Goal: Information Seeking & Learning: Check status

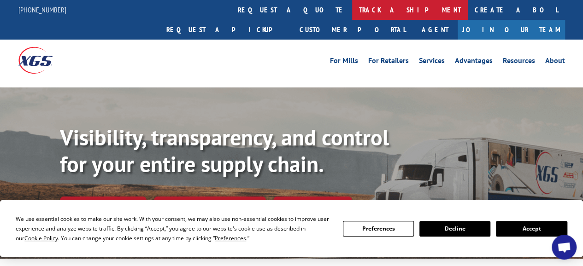
click at [352, 10] on link "track a shipment" at bounding box center [410, 10] width 116 height 20
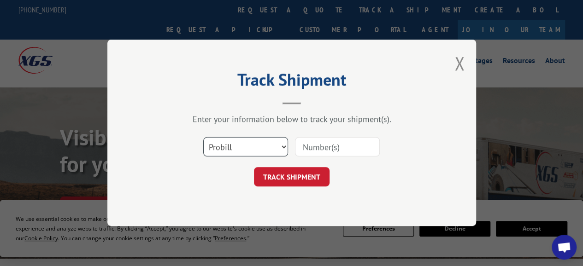
click at [281, 147] on select "Select category... Probill BOL PO" at bounding box center [245, 147] width 85 height 19
select select "bol"
click at [203, 138] on select "Select category... Probill BOL PO" at bounding box center [245, 147] width 85 height 19
click at [311, 147] on input at bounding box center [337, 147] width 85 height 19
paste input "2867988 via"
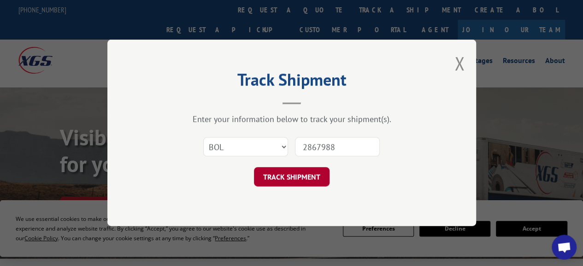
type input "2867988"
click at [294, 175] on button "TRACK SHIPMENT" at bounding box center [292, 177] width 76 height 19
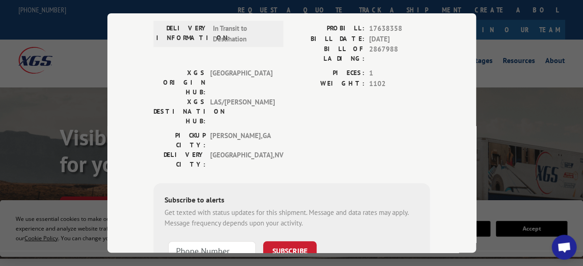
scroll to position [361, 0]
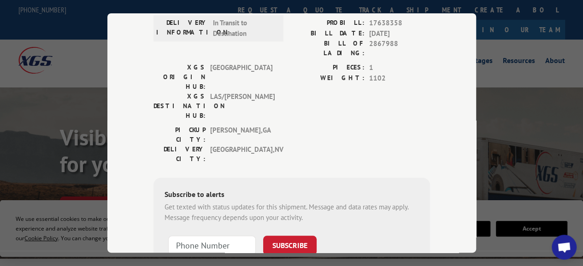
click at [511, 66] on div "Track Shipment DELIVERED DELIVERY INFORMATION: [DATE] 09:00 am COLONY PROBILL: …" at bounding box center [291, 133] width 583 height 266
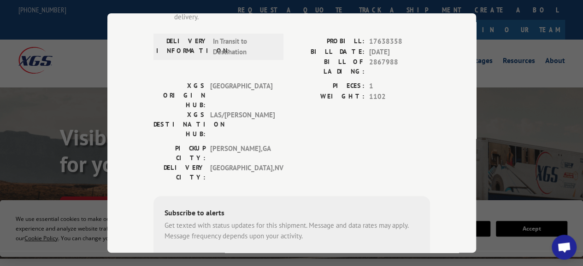
click at [498, 112] on div "Track Shipment DELIVERED DELIVERY INFORMATION: [DATE] 09:00 am COLONY PROBILL: …" at bounding box center [291, 133] width 583 height 266
click at [472, 13] on div "Track Shipment DELIVERED DELIVERY INFORMATION: [DATE] 09:00 am COLONY PROBILL: …" at bounding box center [291, 133] width 369 height 240
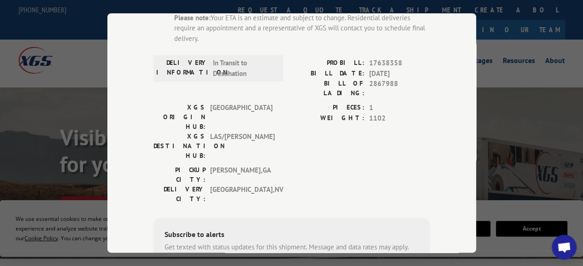
scroll to position [303, 0]
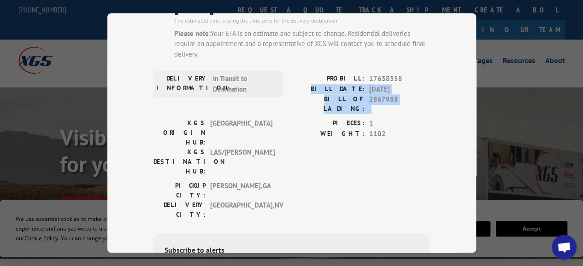
click at [472, 13] on div "Track Shipment DELIVERED DELIVERY INFORMATION: [DATE] 09:00 am COLONY PROBILL: …" at bounding box center [291, 133] width 369 height 240
